Goal: Register for event/course

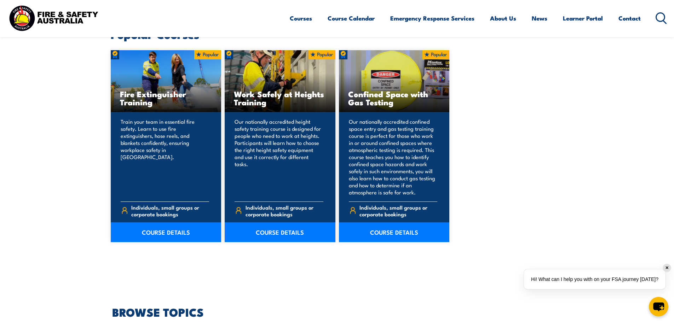
scroll to position [495, 0]
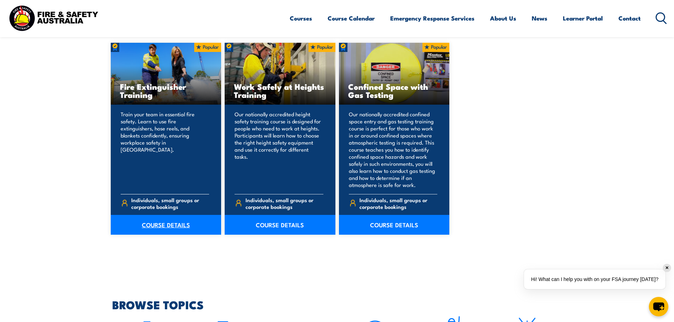
click at [170, 226] on link "COURSE DETAILS" at bounding box center [166, 225] width 111 height 20
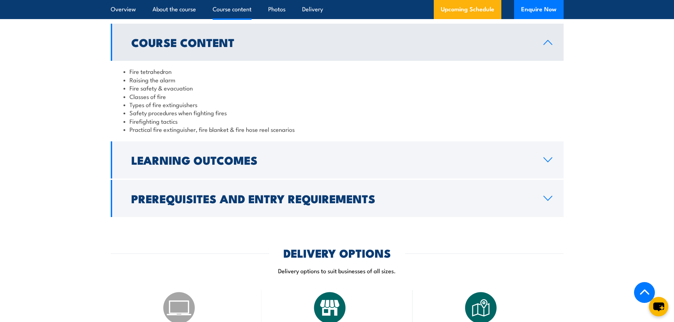
scroll to position [672, 0]
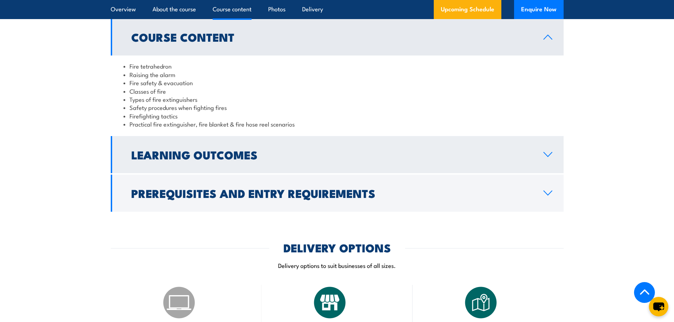
click at [151, 159] on h2 "Learning Outcomes" at bounding box center [331, 155] width 401 height 10
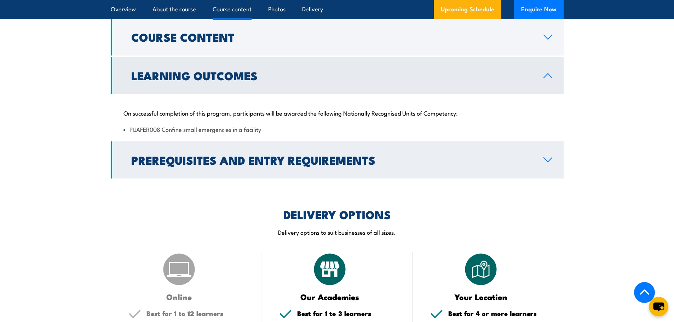
click at [244, 160] on h2 "Prerequisites and Entry Requirements" at bounding box center [331, 160] width 401 height 10
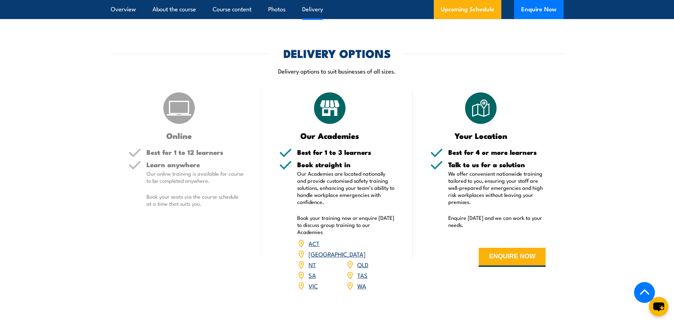
scroll to position [877, 0]
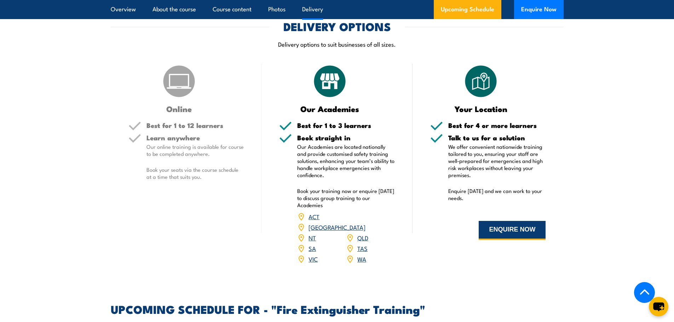
click at [489, 228] on button "ENQUIRE NOW" at bounding box center [511, 230] width 67 height 19
